Goal: Communication & Community: Answer question/provide support

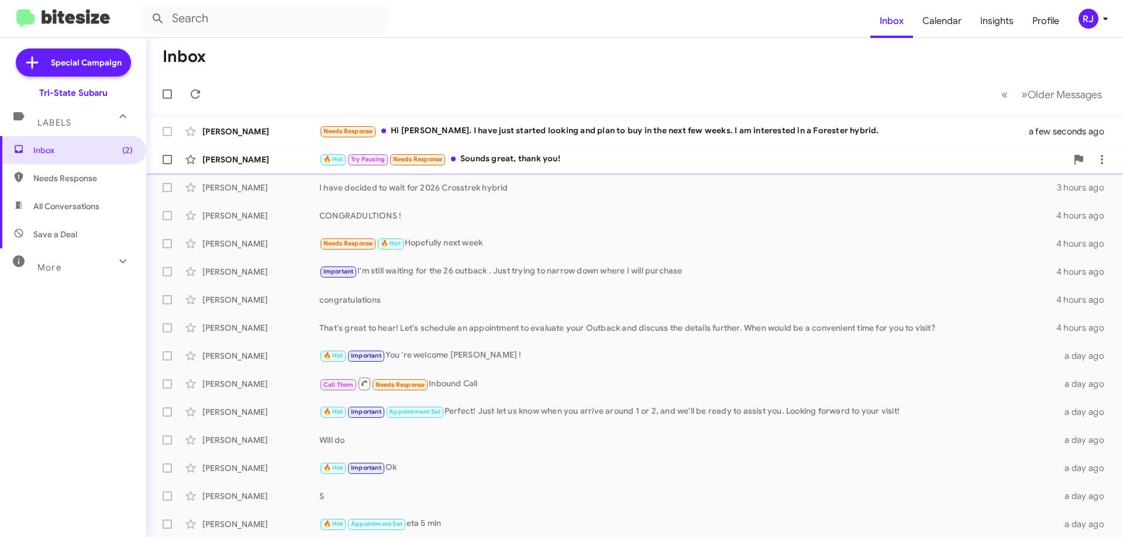
click at [489, 153] on div "[PERSON_NAME] 🔥 Hot Try Pausing Needs Response Sounds great, thank you! 2 minut…" at bounding box center [635, 159] width 958 height 23
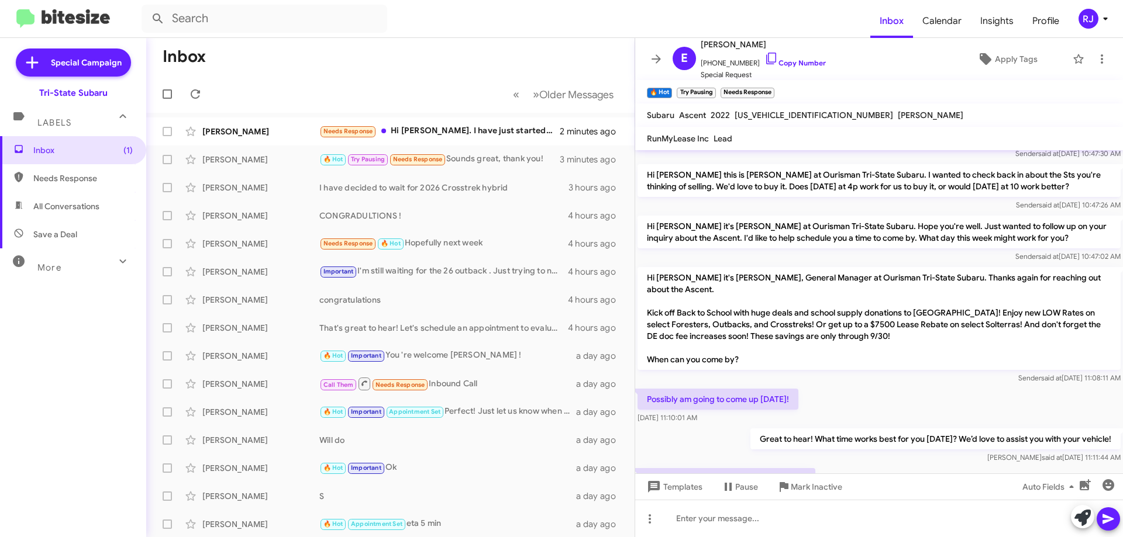
scroll to position [275, 0]
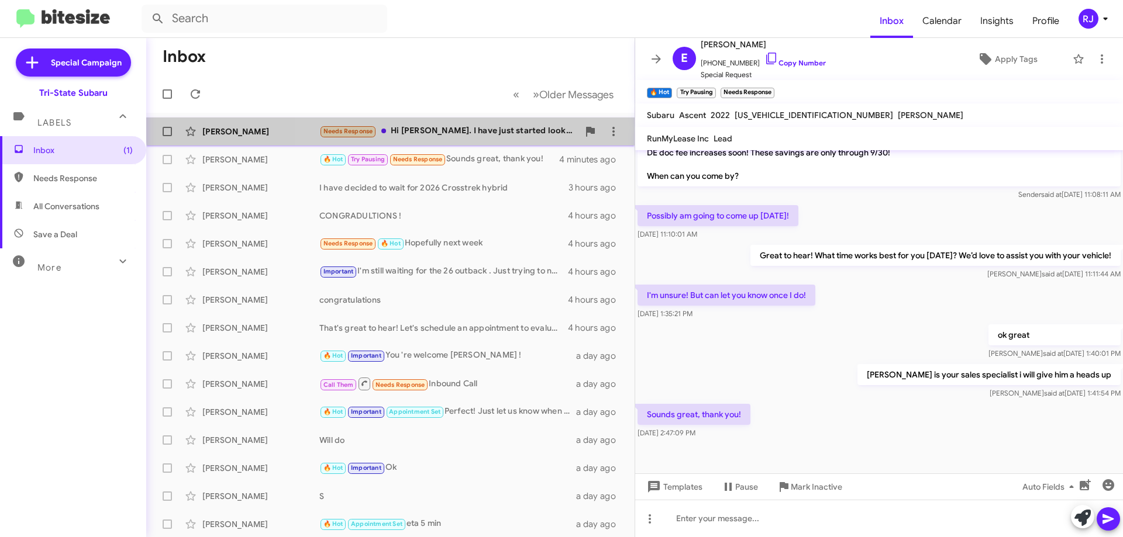
click at [467, 124] on div "[PERSON_NAME] Needs Response Hi [PERSON_NAME]. I have just started looking and …" at bounding box center [391, 131] width 470 height 23
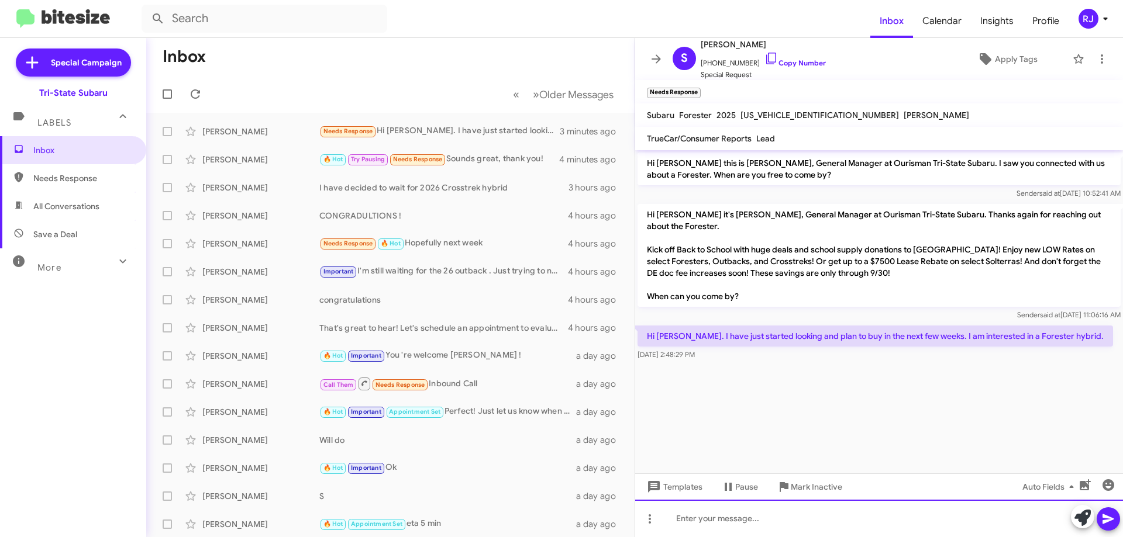
click at [736, 526] on div at bounding box center [879, 518] width 488 height 37
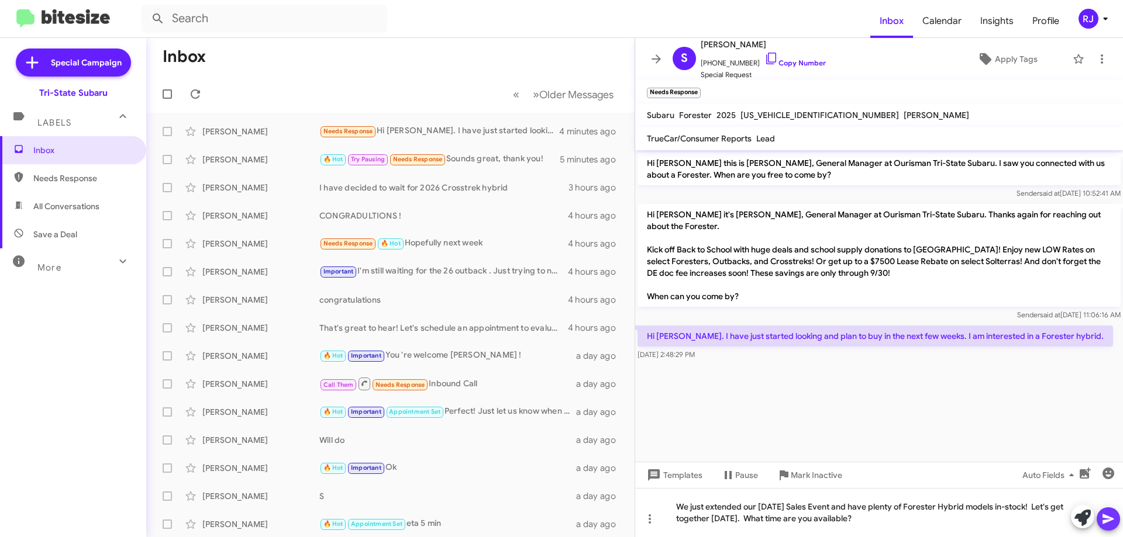
click at [1112, 519] on icon at bounding box center [1107, 520] width 11 height 10
